Goal: Task Accomplishment & Management: Use online tool/utility

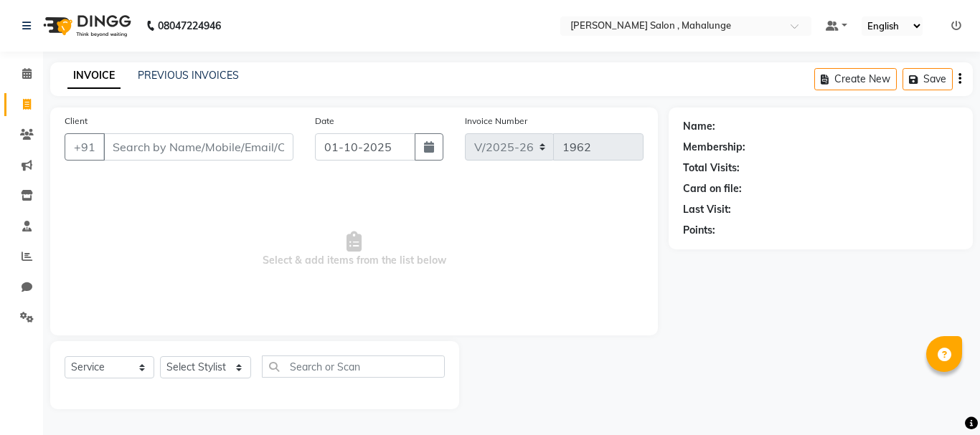
select select "7250"
select select "service"
select select "78190"
click at [160, 357] on select "Select Stylist admin godrej [PERSON_NAME] [PERSON_NAME] [PERSON_NAME] [PERSON_N…" at bounding box center [205, 368] width 91 height 22
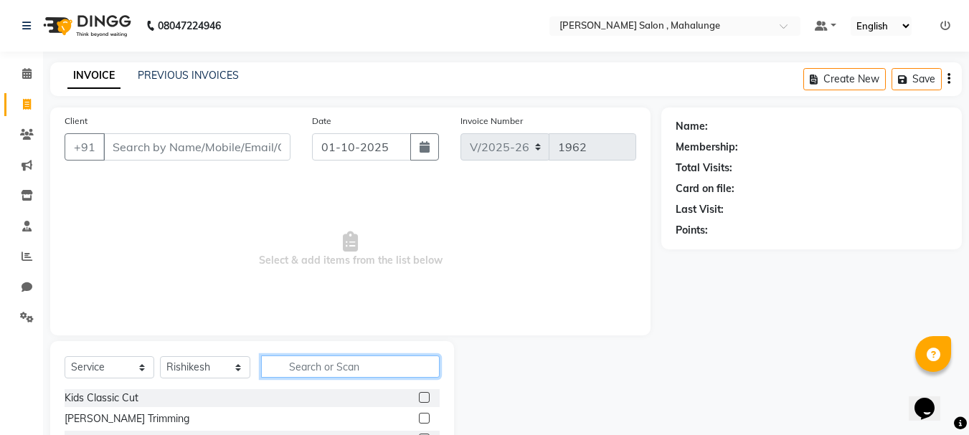
click at [341, 362] on input "text" at bounding box center [350, 367] width 179 height 22
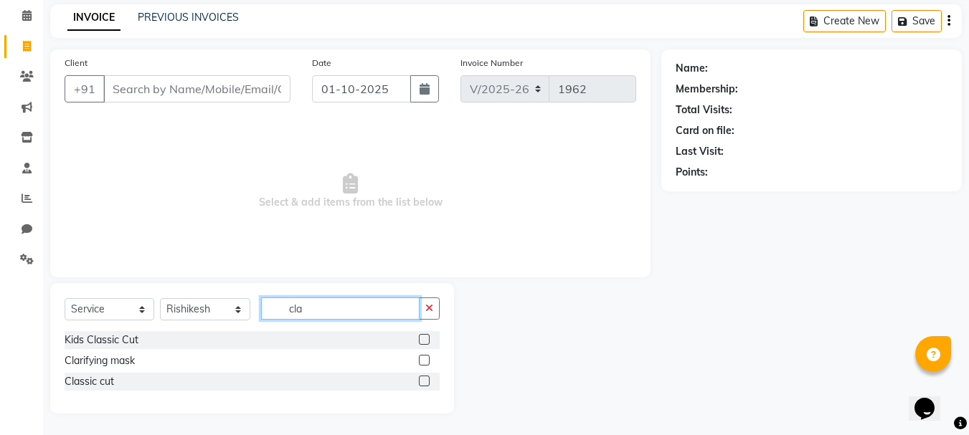
type input "cla"
click at [420, 383] on label at bounding box center [424, 381] width 11 height 11
click at [420, 383] on input "checkbox" at bounding box center [423, 381] width 9 height 9
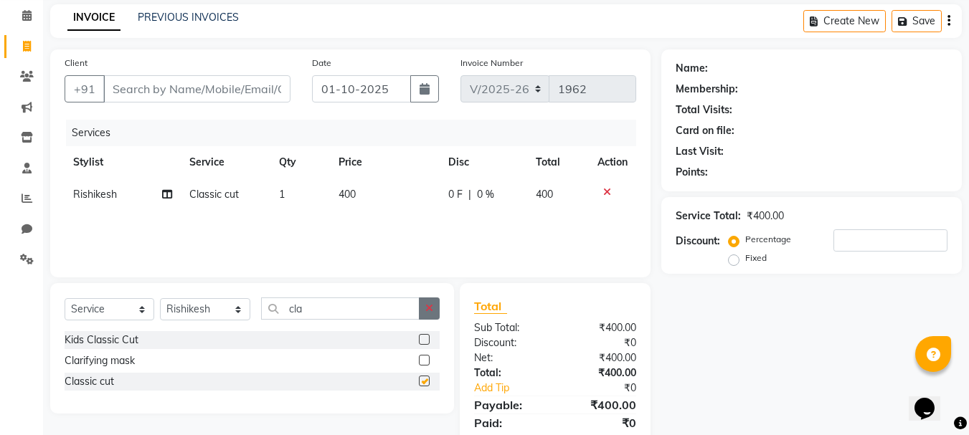
checkbox input "false"
click at [431, 306] on icon "button" at bounding box center [429, 308] width 8 height 10
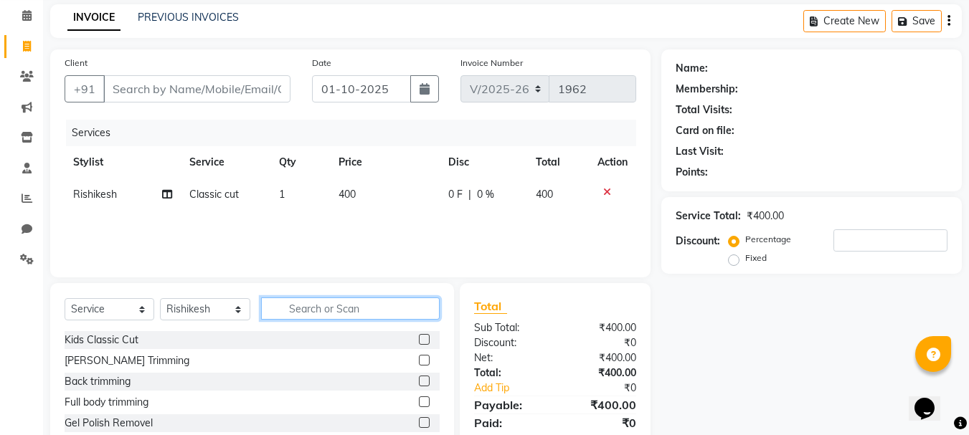
click at [335, 306] on input "text" at bounding box center [350, 309] width 179 height 22
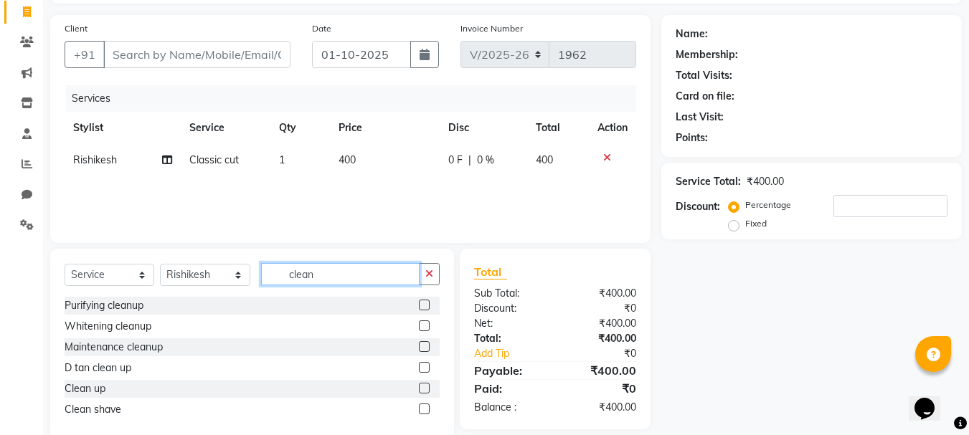
scroll to position [121, 0]
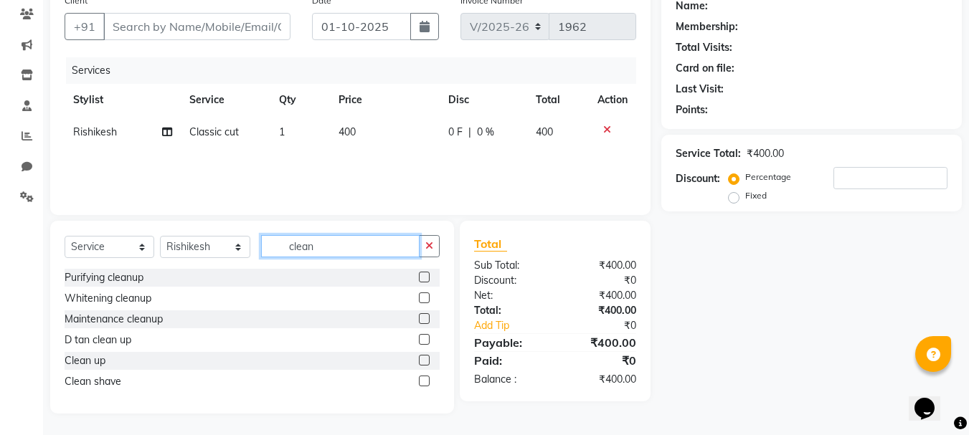
type input "clean"
click at [420, 381] on label at bounding box center [424, 381] width 11 height 11
click at [420, 381] on input "checkbox" at bounding box center [423, 381] width 9 height 9
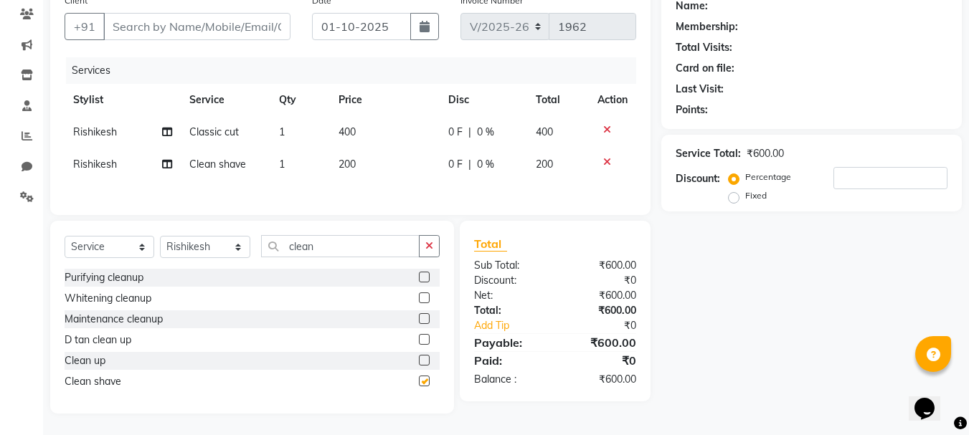
checkbox input "false"
click at [426, 247] on icon "button" at bounding box center [429, 246] width 8 height 10
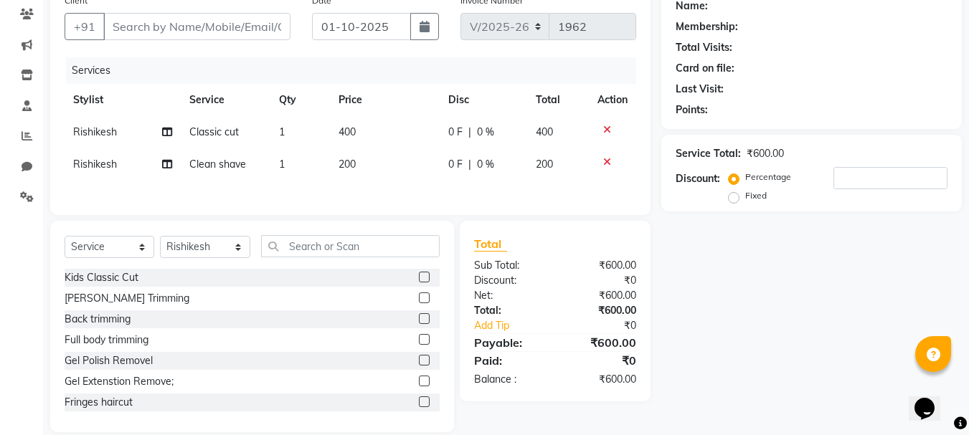
click at [344, 260] on div "Select Service Product Membership Package Voucher Prepaid Gift Card Select Styl…" at bounding box center [252, 252] width 375 height 34
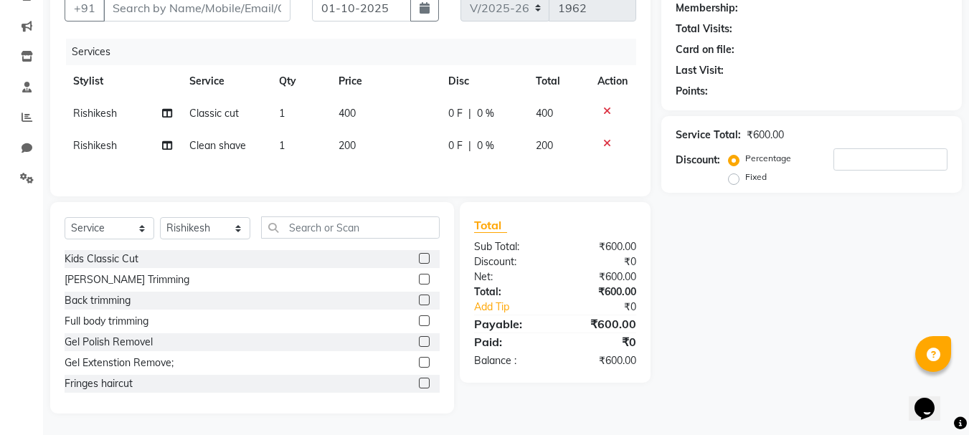
scroll to position [141, 0]
click at [324, 216] on div "Select Service Product Membership Package Voucher Prepaid Gift Card Select Styl…" at bounding box center [252, 308] width 404 height 212
click at [326, 229] on input "text" at bounding box center [350, 228] width 179 height 22
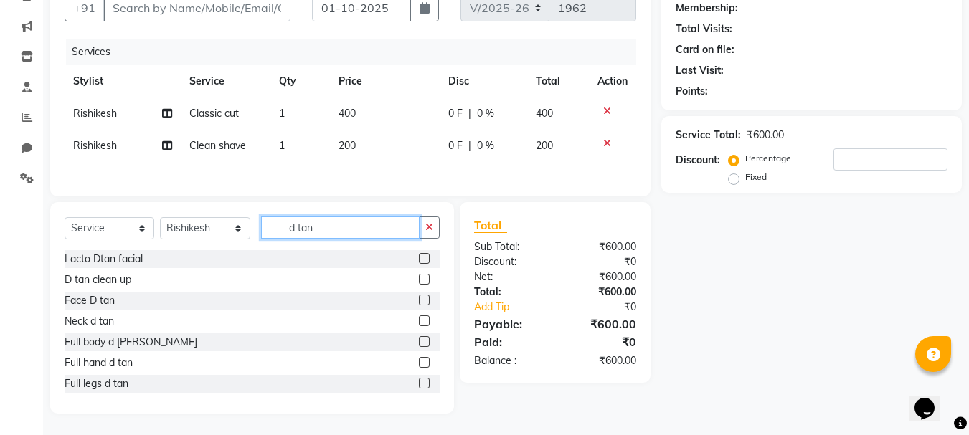
type input "d tan"
click at [419, 298] on label at bounding box center [424, 300] width 11 height 11
click at [419, 298] on input "checkbox" at bounding box center [423, 300] width 9 height 9
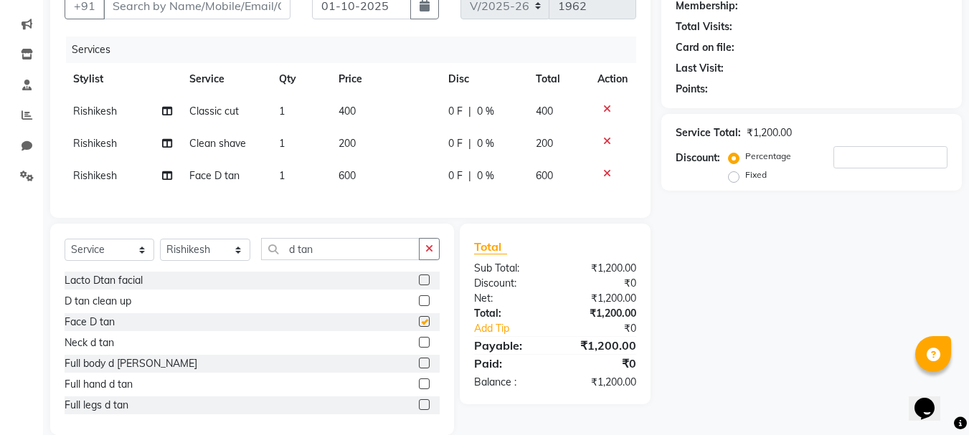
checkbox input "false"
click at [435, 260] on button "button" at bounding box center [429, 249] width 21 height 22
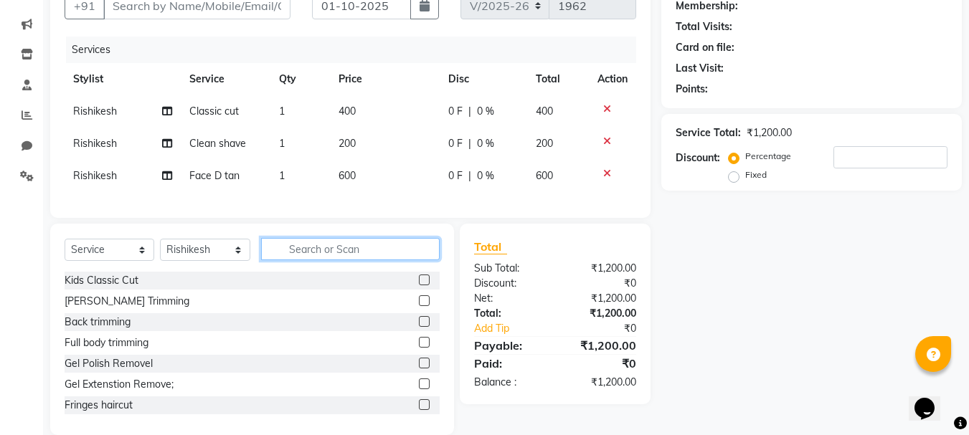
click at [400, 260] on input "text" at bounding box center [350, 249] width 179 height 22
type input "inoa"
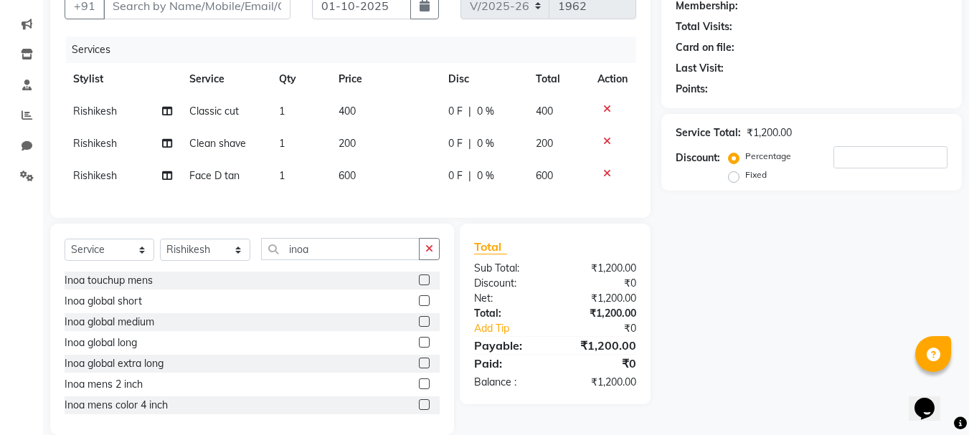
click at [419, 390] on label at bounding box center [424, 384] width 11 height 11
click at [419, 390] on input "checkbox" at bounding box center [423, 384] width 9 height 9
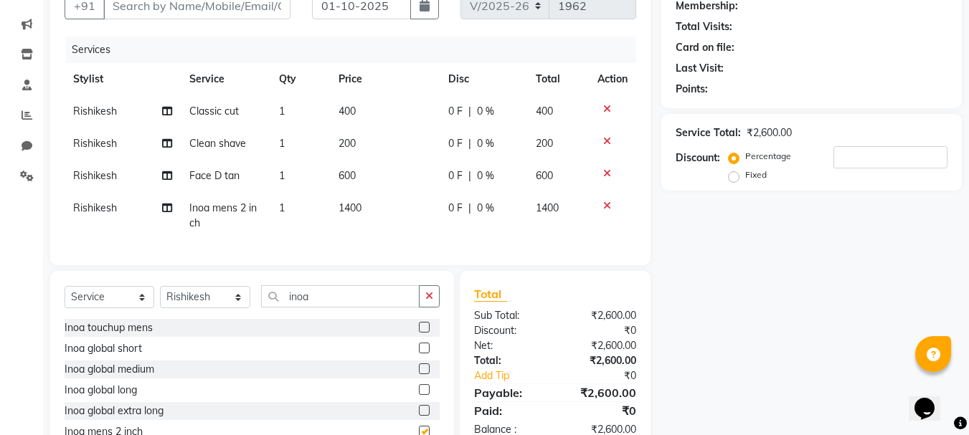
checkbox input "false"
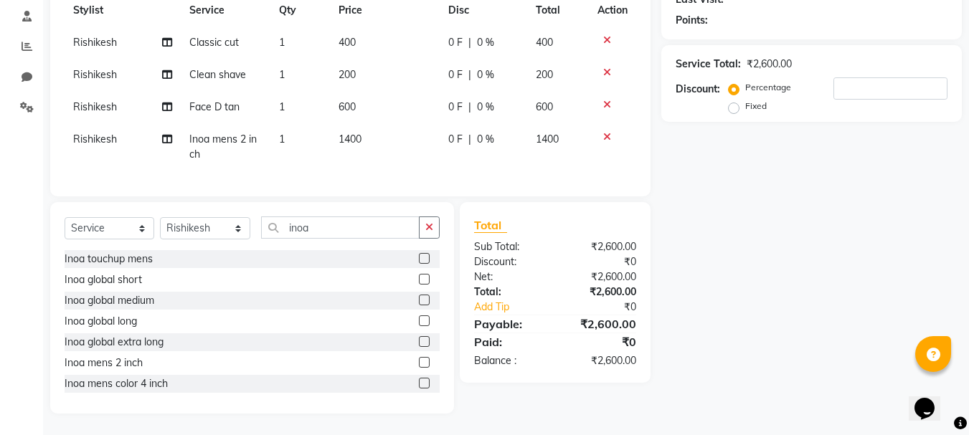
scroll to position [221, 0]
click at [427, 225] on icon "button" at bounding box center [429, 227] width 8 height 10
click at [464, 197] on div "Client +91 Date [DATE] Invoice Number V/2025 V/[PHONE_NUMBER] Services Stylist …" at bounding box center [350, 155] width 622 height 517
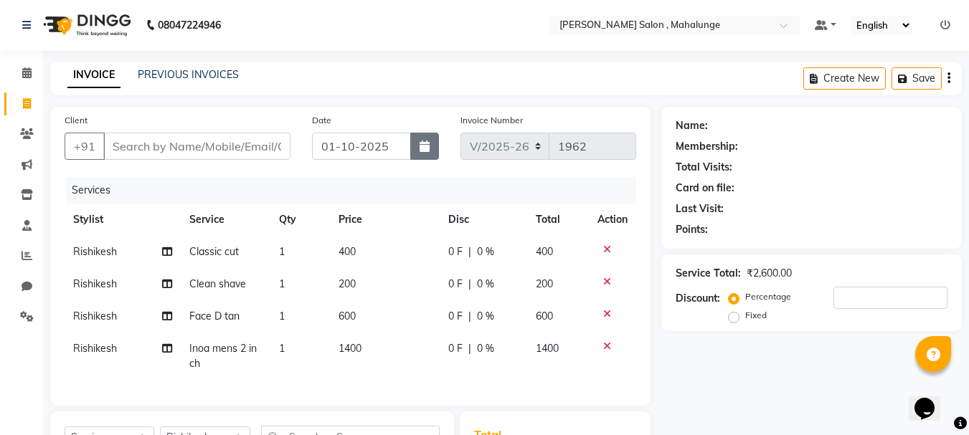
scroll to position [0, 0]
click at [204, 154] on input "Client" at bounding box center [196, 146] width 187 height 27
type input "9"
type input "0"
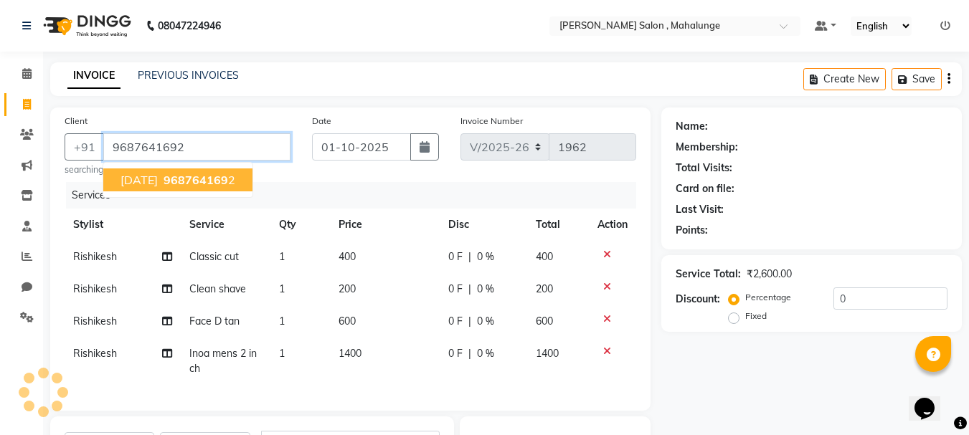
type input "9687641692"
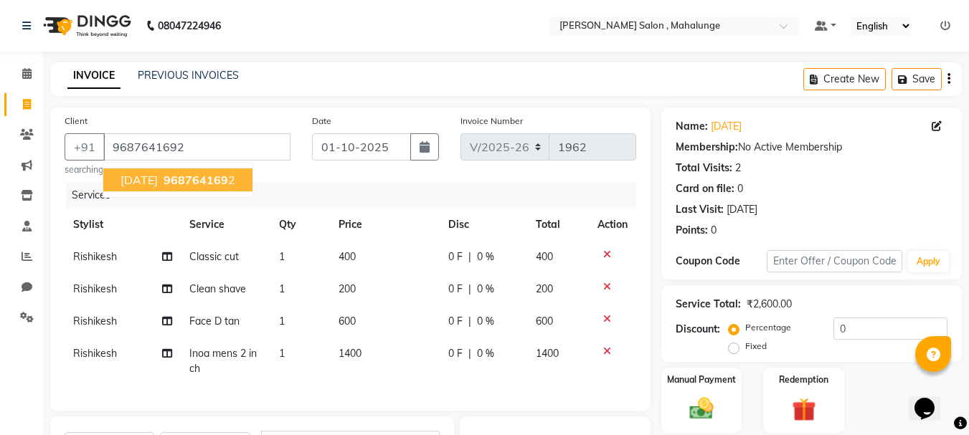
click at [182, 173] on span "968764169" at bounding box center [196, 180] width 65 height 14
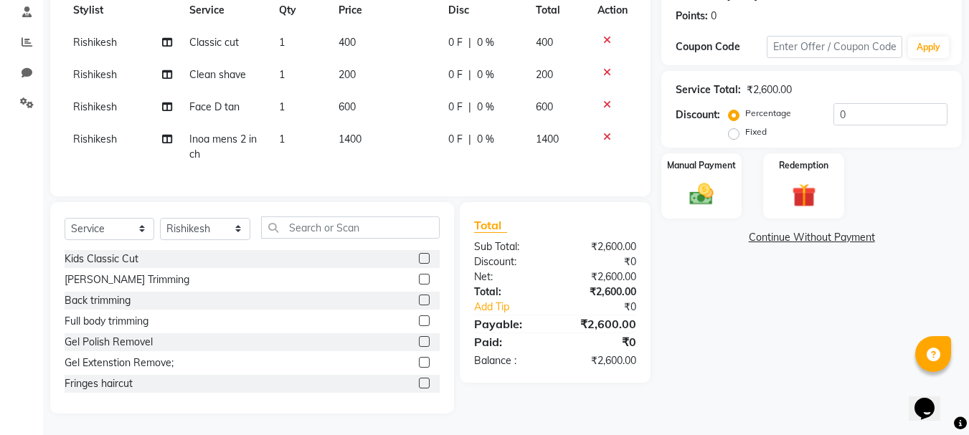
scroll to position [215, 0]
click at [703, 192] on img at bounding box center [702, 194] width 40 height 29
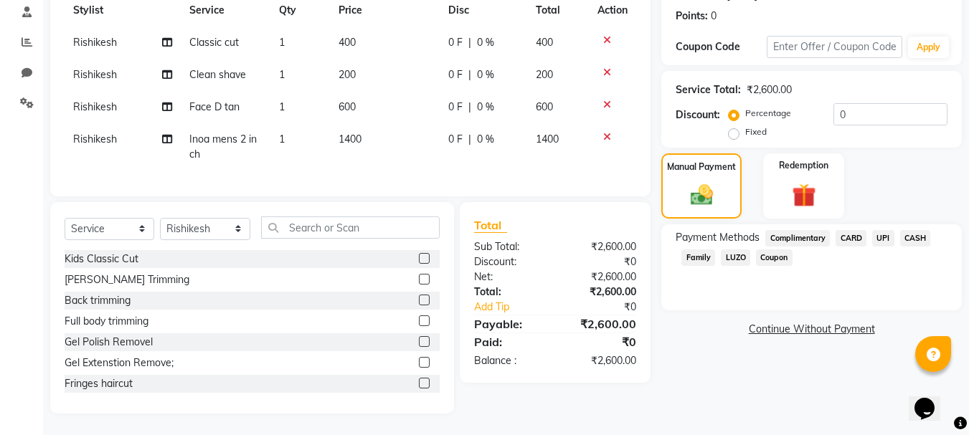
click at [883, 232] on span "UPI" at bounding box center [883, 238] width 22 height 17
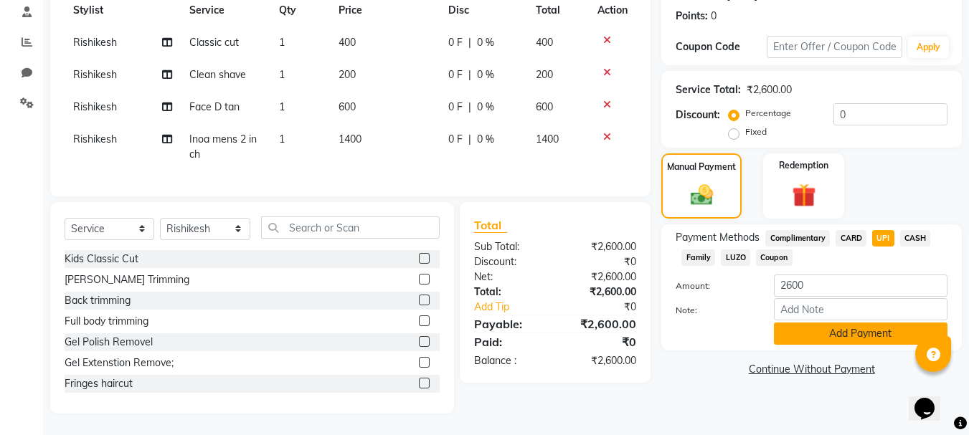
click at [841, 336] on button "Add Payment" at bounding box center [861, 334] width 174 height 22
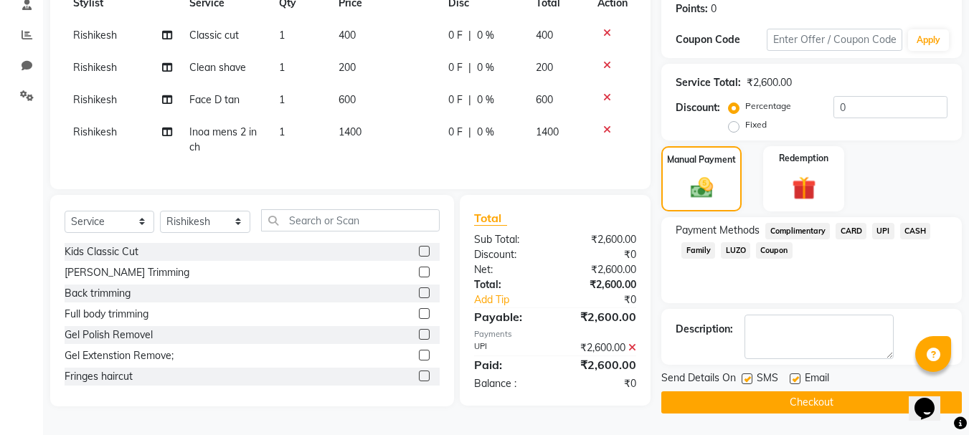
scroll to position [225, 0]
click at [770, 399] on button "Checkout" at bounding box center [811, 403] width 301 height 22
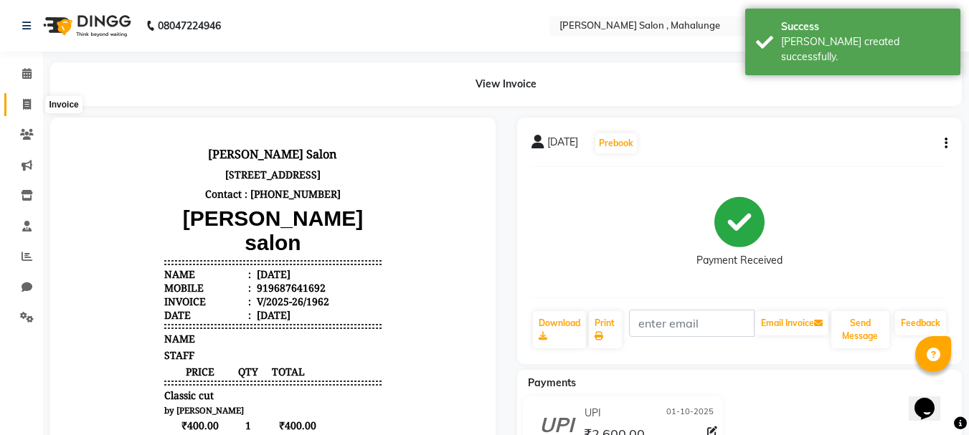
drag, startPoint x: 21, startPoint y: 100, endPoint x: 39, endPoint y: 83, distance: 25.4
click at [22, 100] on span at bounding box center [26, 105] width 25 height 17
select select "7250"
select select "service"
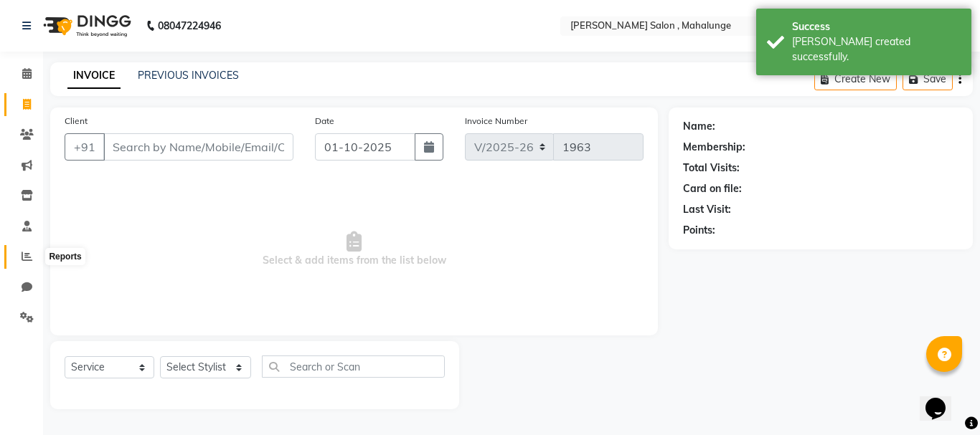
click at [27, 263] on span at bounding box center [26, 257] width 25 height 17
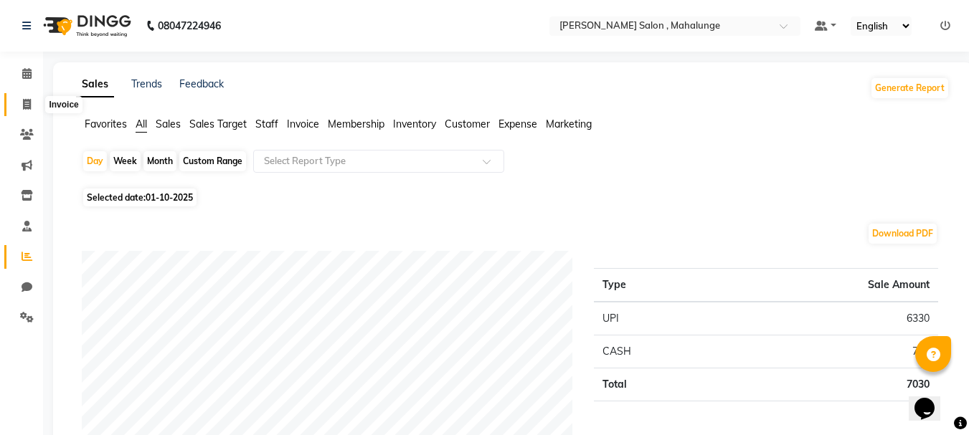
click at [23, 103] on icon at bounding box center [27, 104] width 8 height 11
select select "7250"
select select "service"
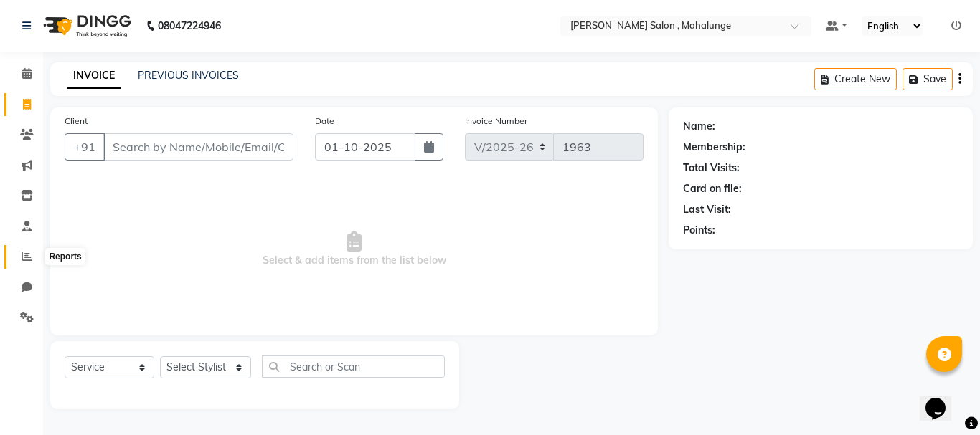
click at [29, 259] on icon at bounding box center [27, 256] width 11 height 11
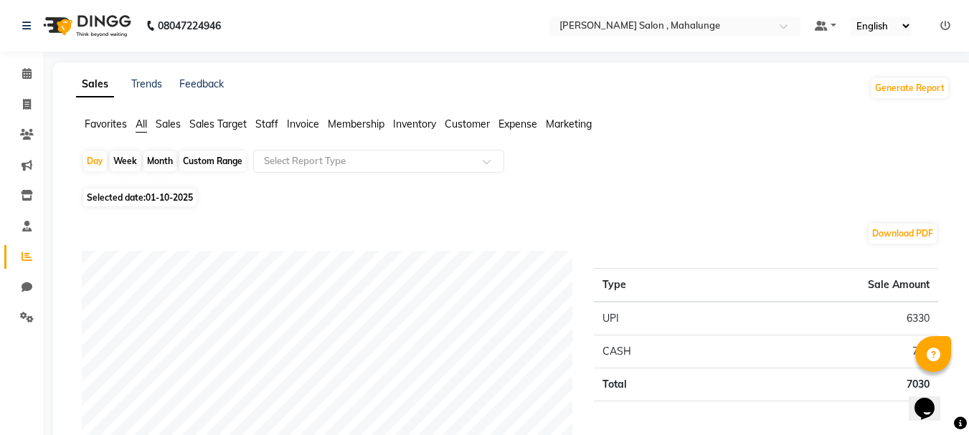
click at [156, 163] on div "Month" at bounding box center [159, 161] width 33 height 20
select select "10"
select select "2025"
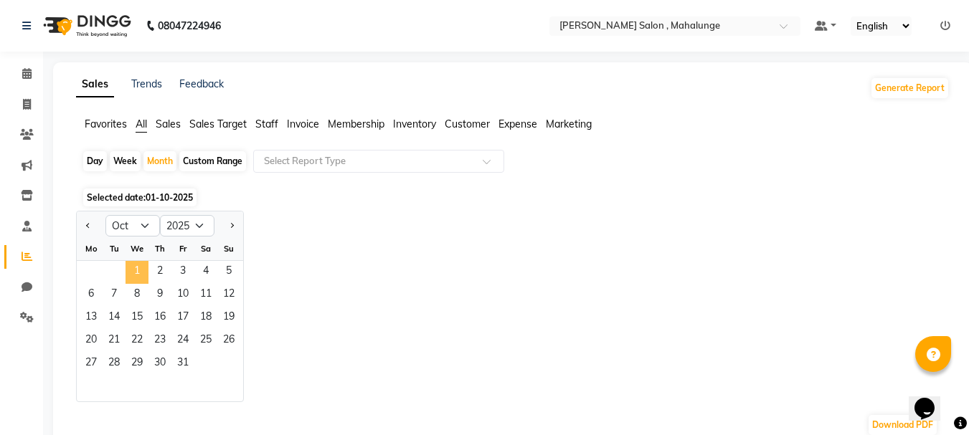
click at [131, 268] on span "1" at bounding box center [137, 272] width 23 height 23
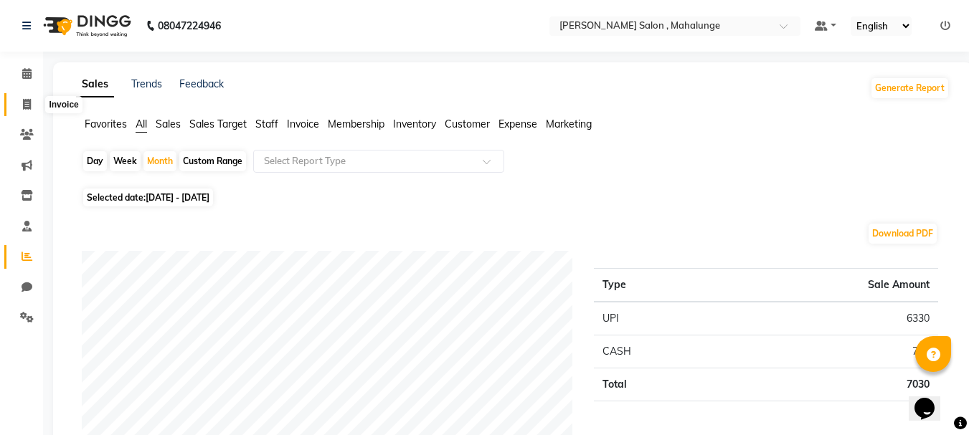
click at [29, 106] on icon at bounding box center [27, 104] width 8 height 11
select select "7250"
select select "service"
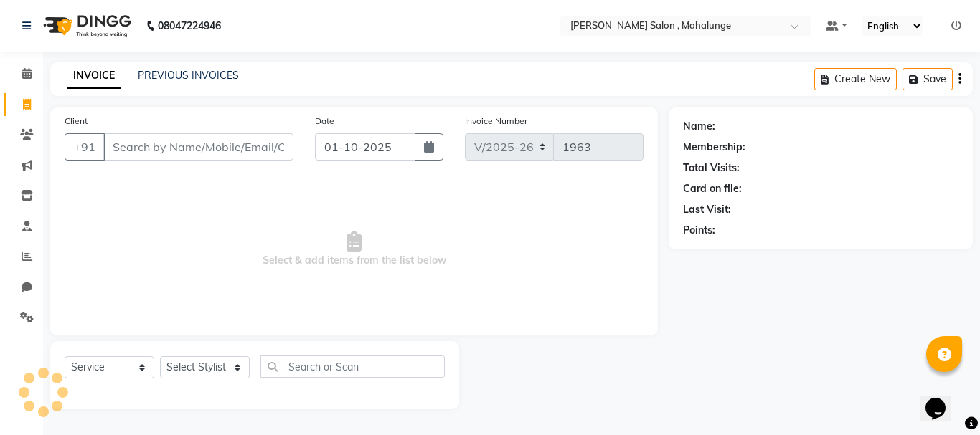
click at [30, 106] on icon at bounding box center [27, 104] width 8 height 11
select select "7250"
select select "service"
click at [28, 314] on icon at bounding box center [27, 317] width 14 height 11
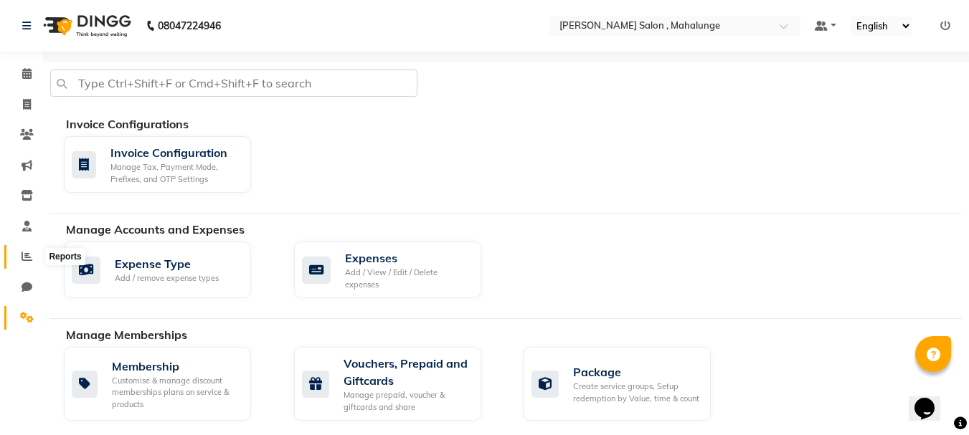
click at [26, 263] on span at bounding box center [26, 257] width 25 height 17
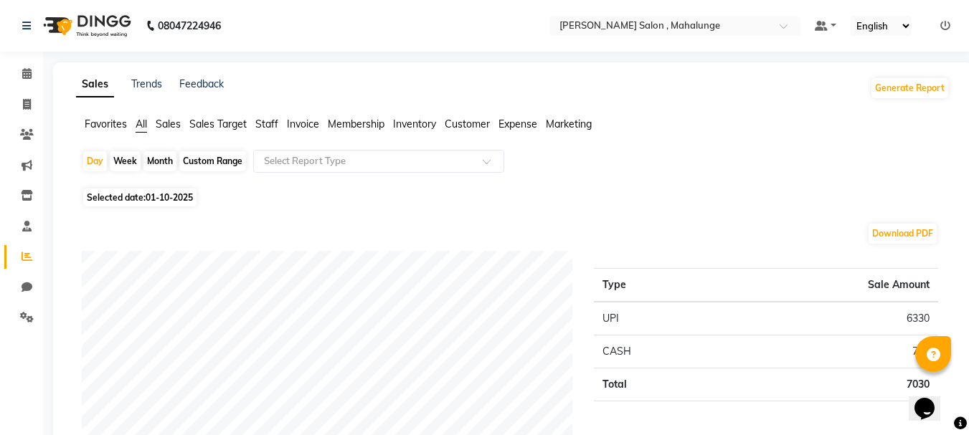
click at [159, 162] on div "Month" at bounding box center [159, 161] width 33 height 20
select select "10"
select select "2025"
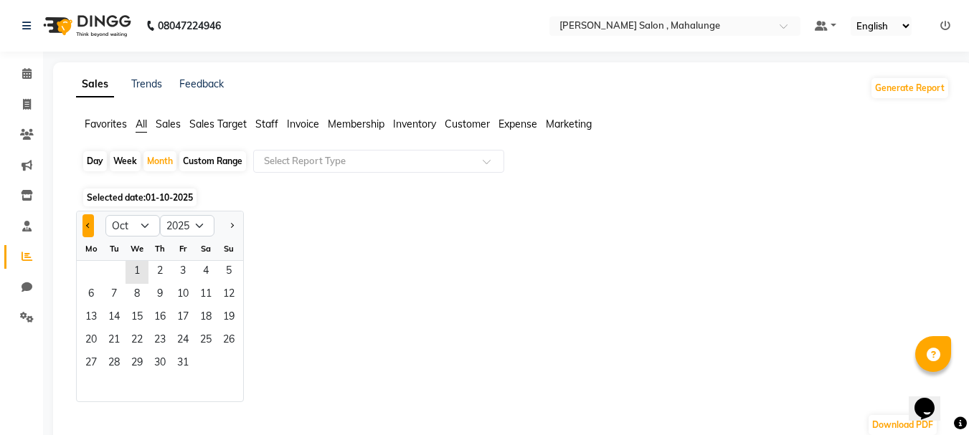
click at [93, 222] on button "Previous month" at bounding box center [88, 226] width 11 height 23
select select "9"
click at [95, 276] on span "1" at bounding box center [91, 272] width 23 height 23
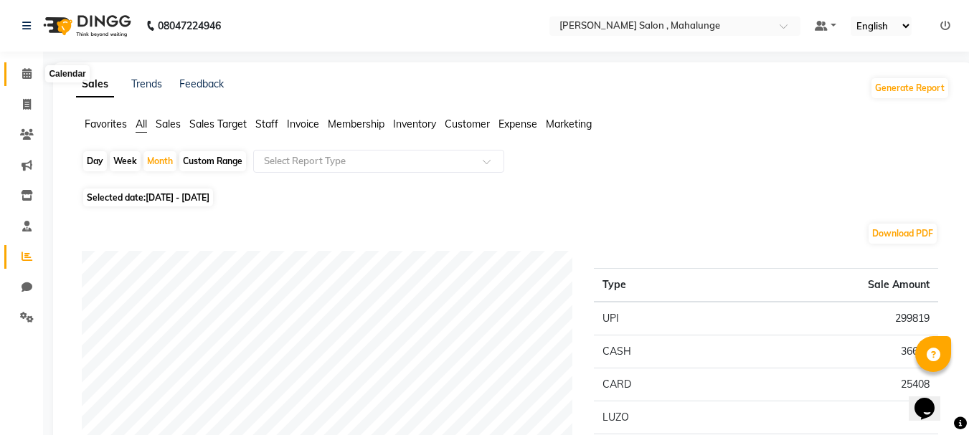
click at [29, 70] on icon at bounding box center [26, 73] width 9 height 11
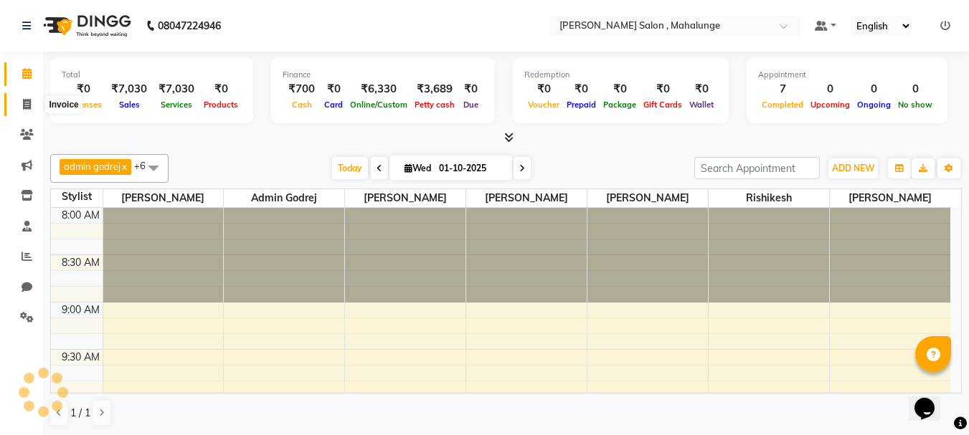
click at [29, 103] on icon at bounding box center [27, 104] width 8 height 11
select select "service"
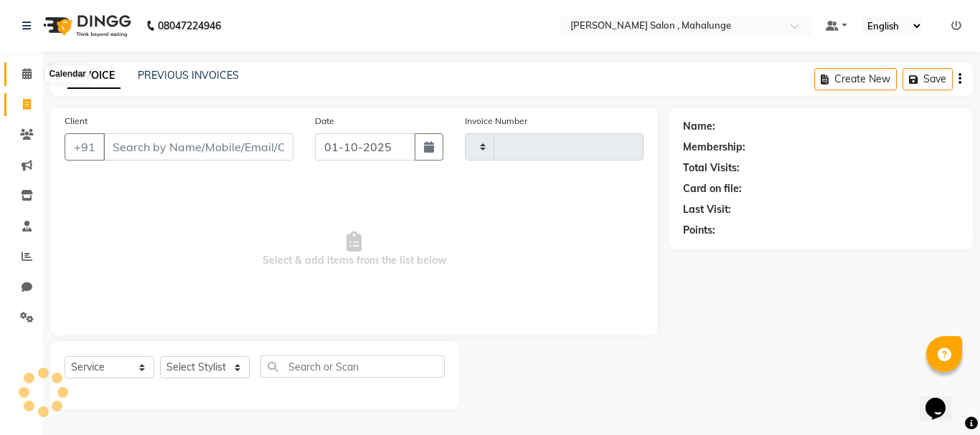
click at [29, 72] on icon at bounding box center [26, 73] width 9 height 11
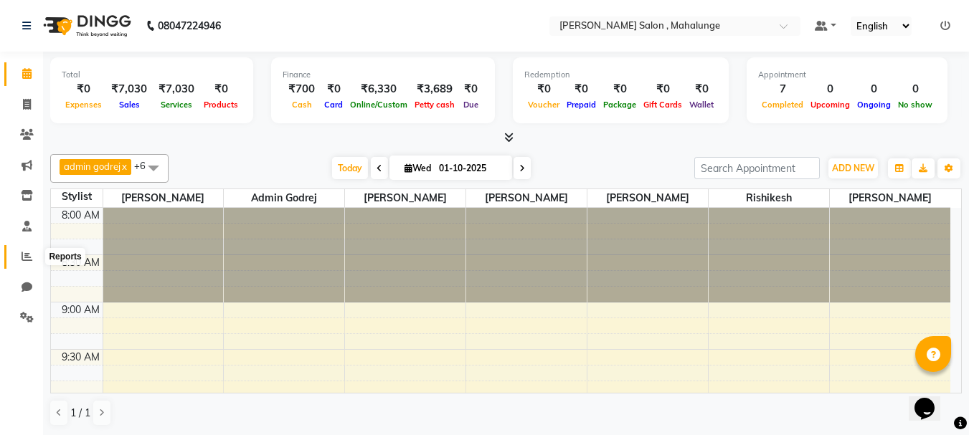
drag, startPoint x: 24, startPoint y: 255, endPoint x: 30, endPoint y: 187, distance: 68.4
click at [24, 257] on icon at bounding box center [27, 256] width 11 height 11
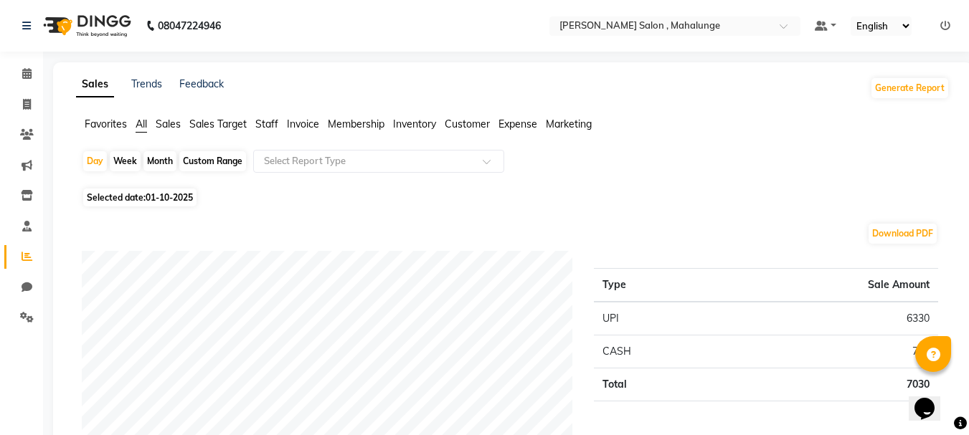
click at [158, 166] on div "Month" at bounding box center [159, 161] width 33 height 20
select select "10"
select select "2025"
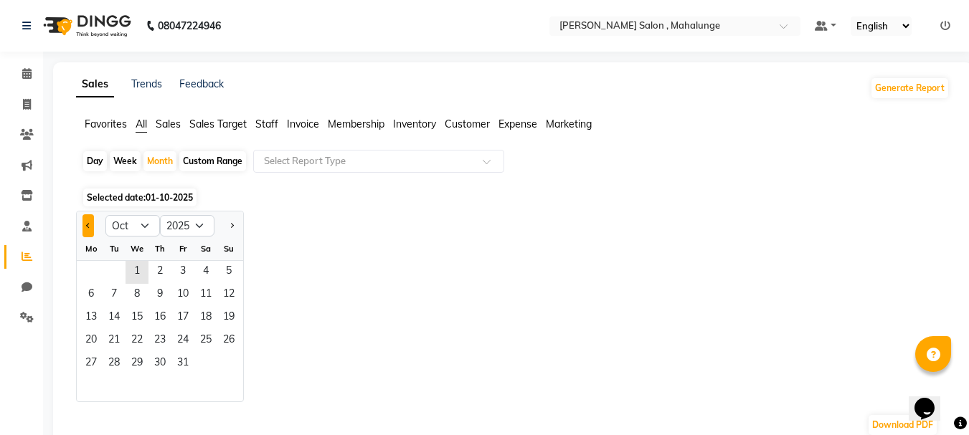
click at [84, 224] on button "Previous month" at bounding box center [88, 226] width 11 height 23
select select "9"
click at [77, 268] on div "1 2 3 4 5 6 7" at bounding box center [160, 272] width 166 height 23
click at [90, 268] on span "1" at bounding box center [91, 272] width 23 height 23
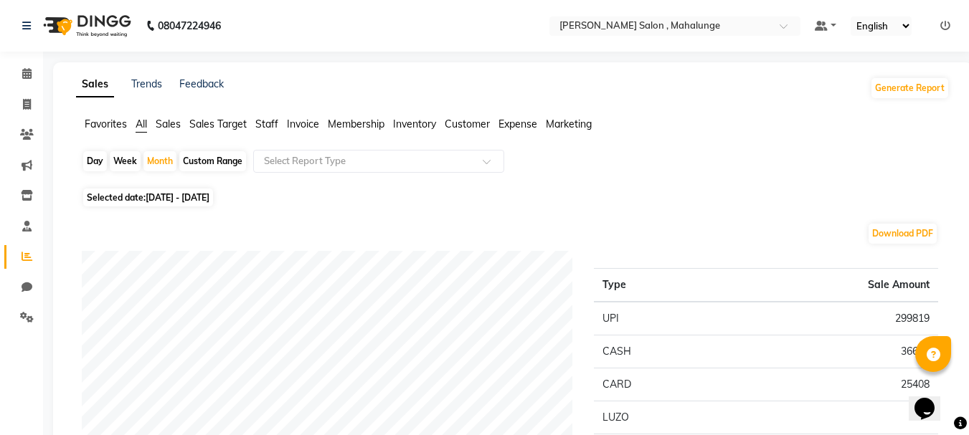
click at [265, 128] on span "Staff" at bounding box center [266, 124] width 23 height 13
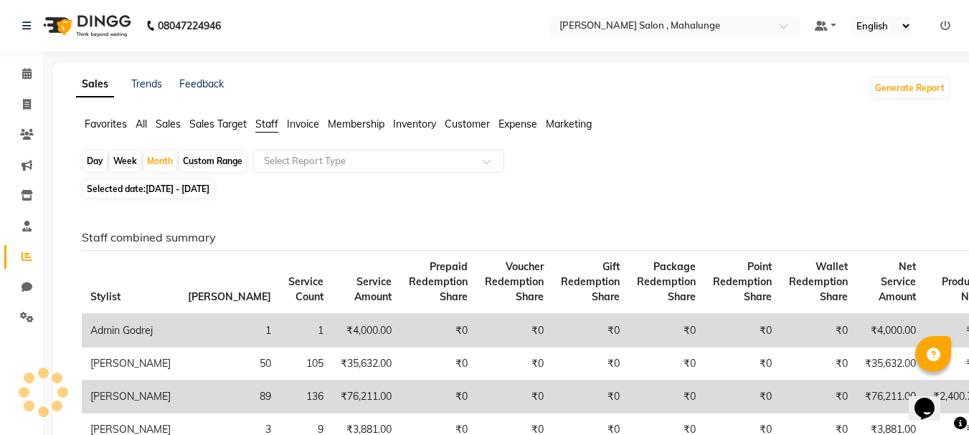
click at [137, 123] on span "All" at bounding box center [141, 124] width 11 height 13
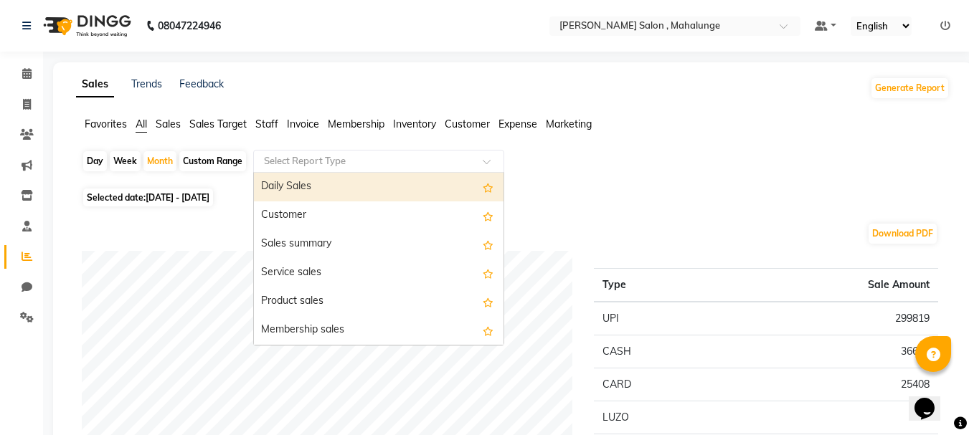
click at [345, 151] on div "Select Report Type" at bounding box center [378, 161] width 251 height 23
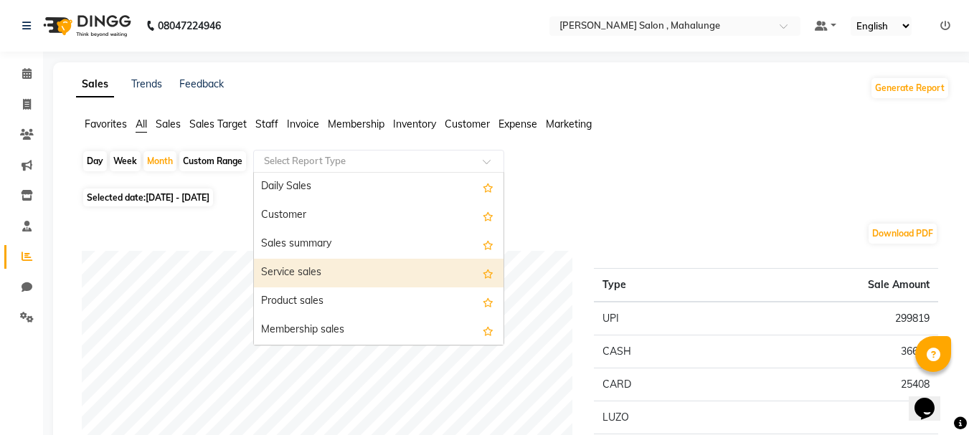
click at [346, 271] on div "Service sales" at bounding box center [379, 273] width 250 height 29
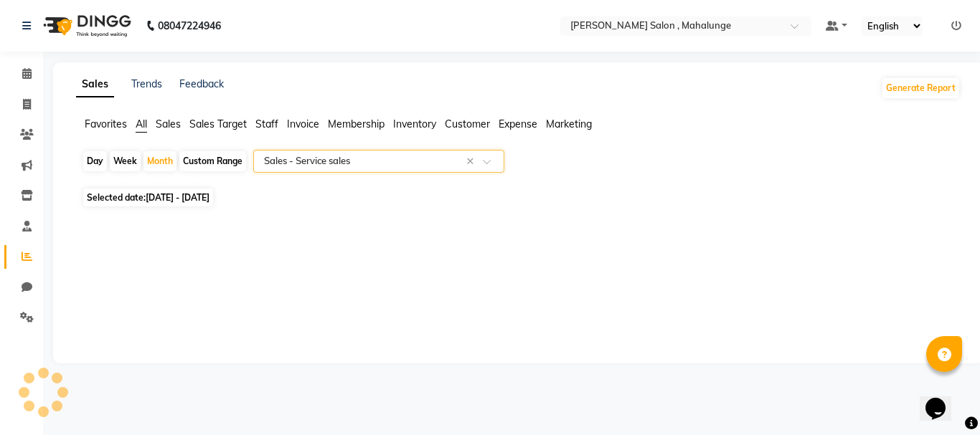
select select "full_report"
select select "pdf"
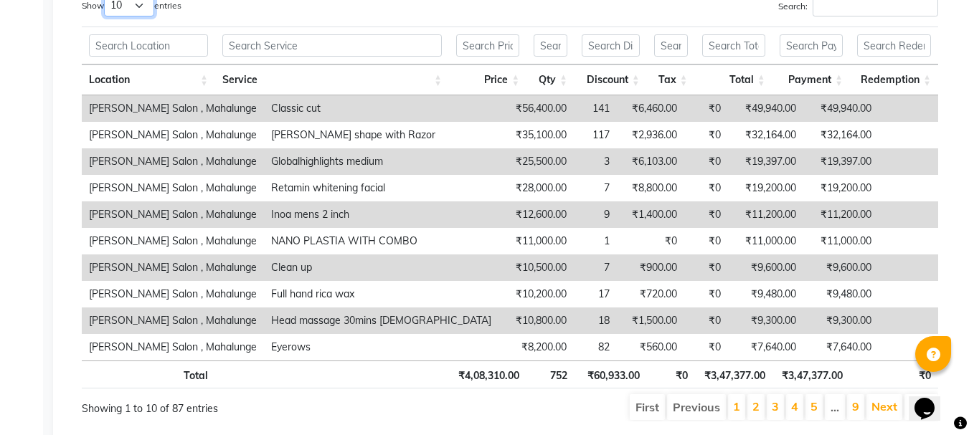
scroll to position [783, 0]
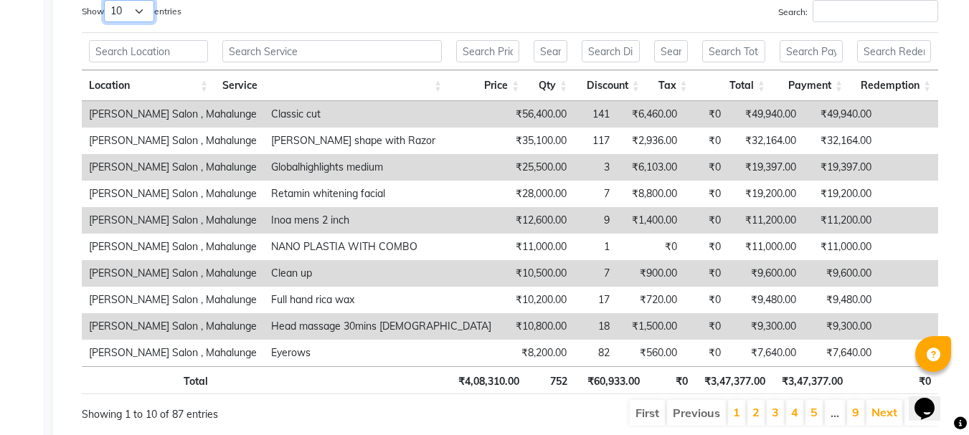
click at [143, 11] on select "10 25 50 100" at bounding box center [129, 11] width 50 height 22
select select "100"
click at [106, 0] on select "10 25 50 100" at bounding box center [129, 11] width 50 height 22
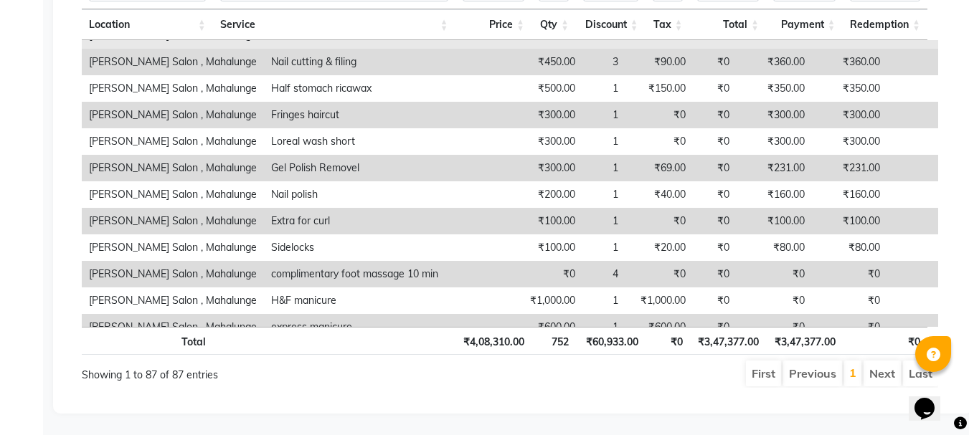
scroll to position [2022, 0]
